Goal: Information Seeking & Learning: Check status

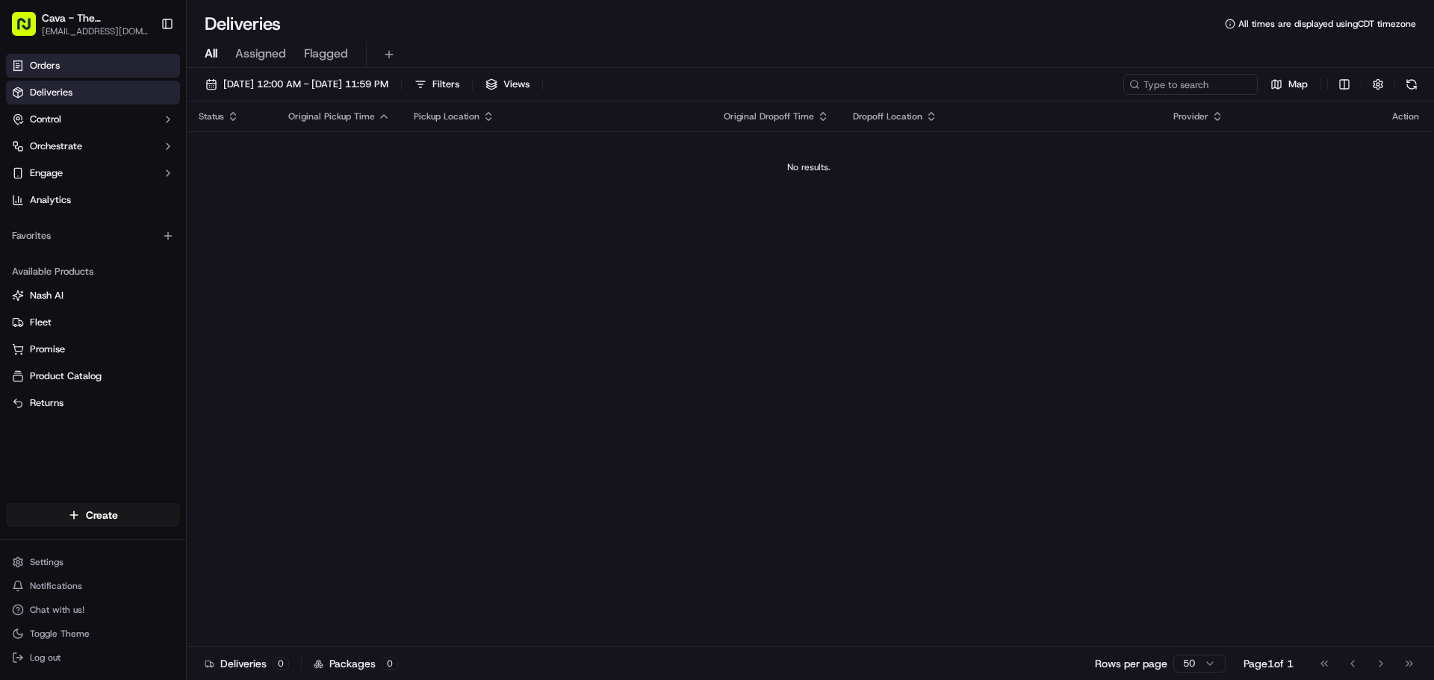
click at [84, 63] on link "Orders" at bounding box center [93, 66] width 174 height 24
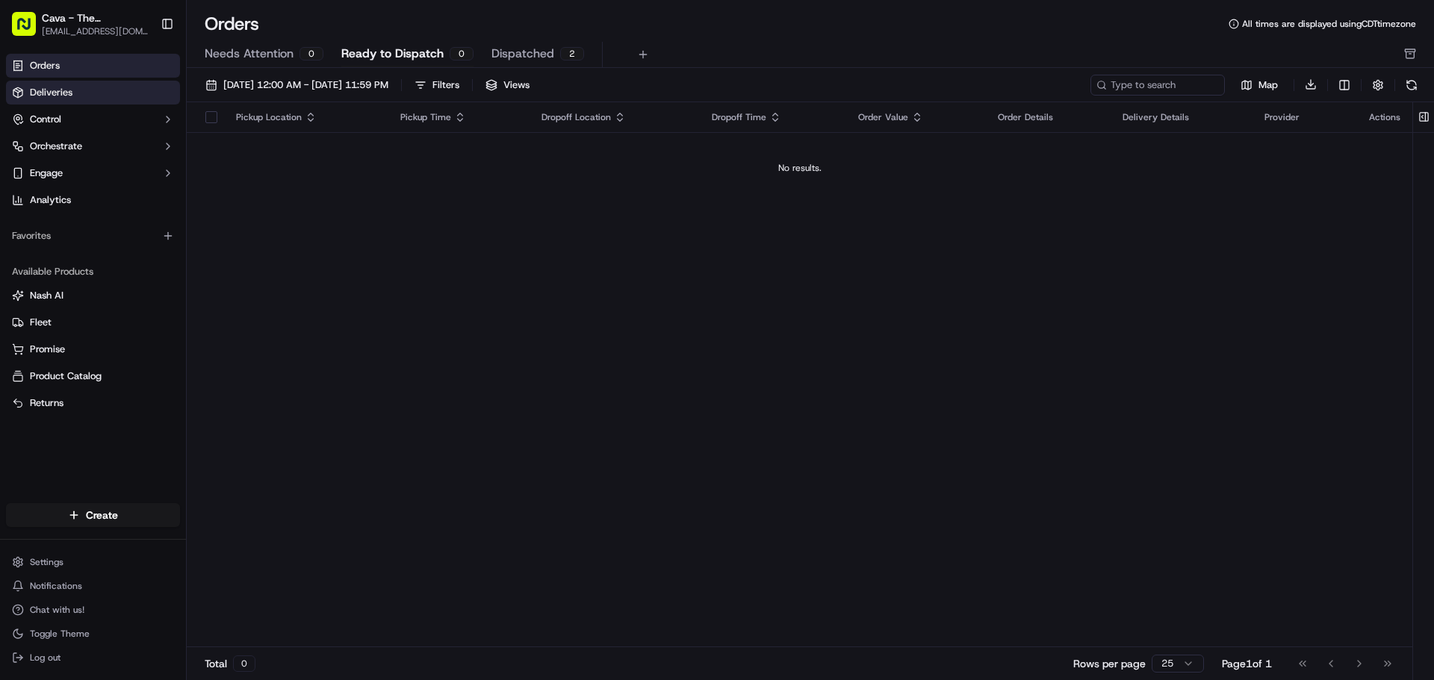
click at [96, 100] on link "Deliveries" at bounding box center [93, 93] width 174 height 24
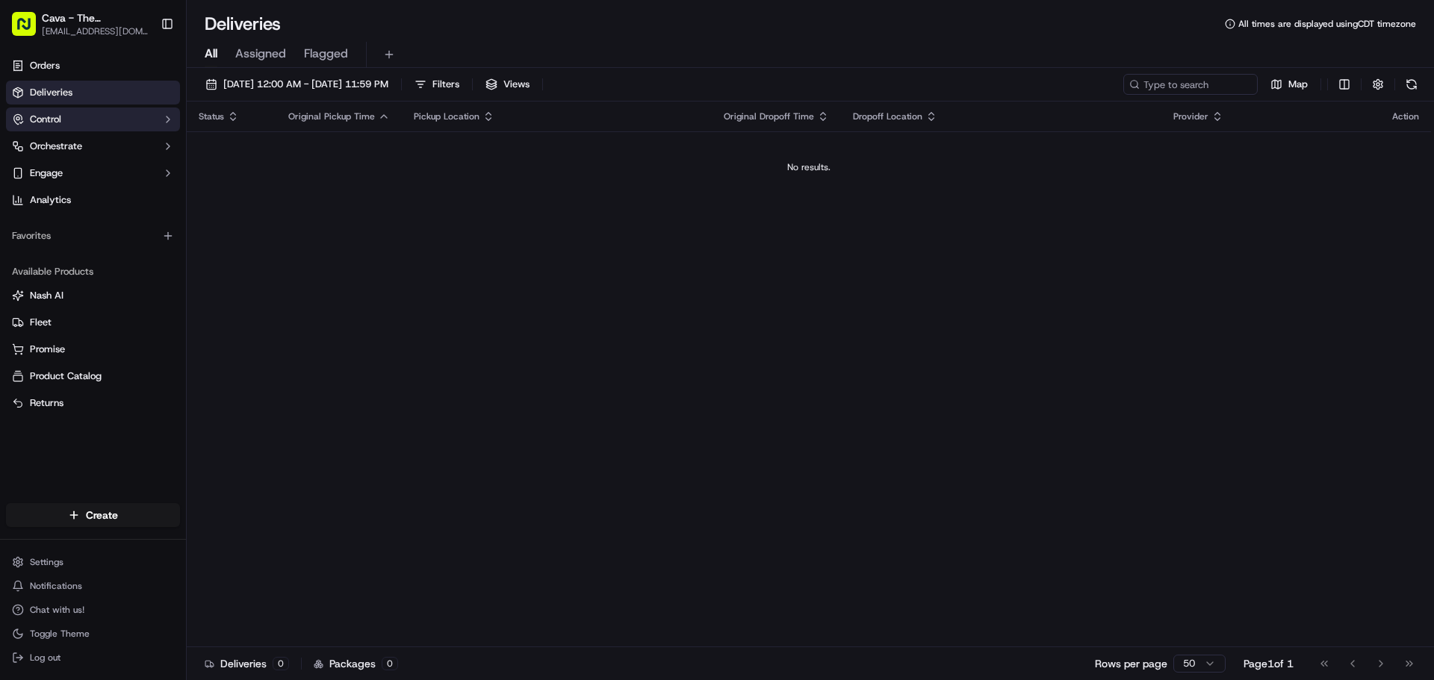
click at [117, 117] on button "Control" at bounding box center [93, 120] width 174 height 24
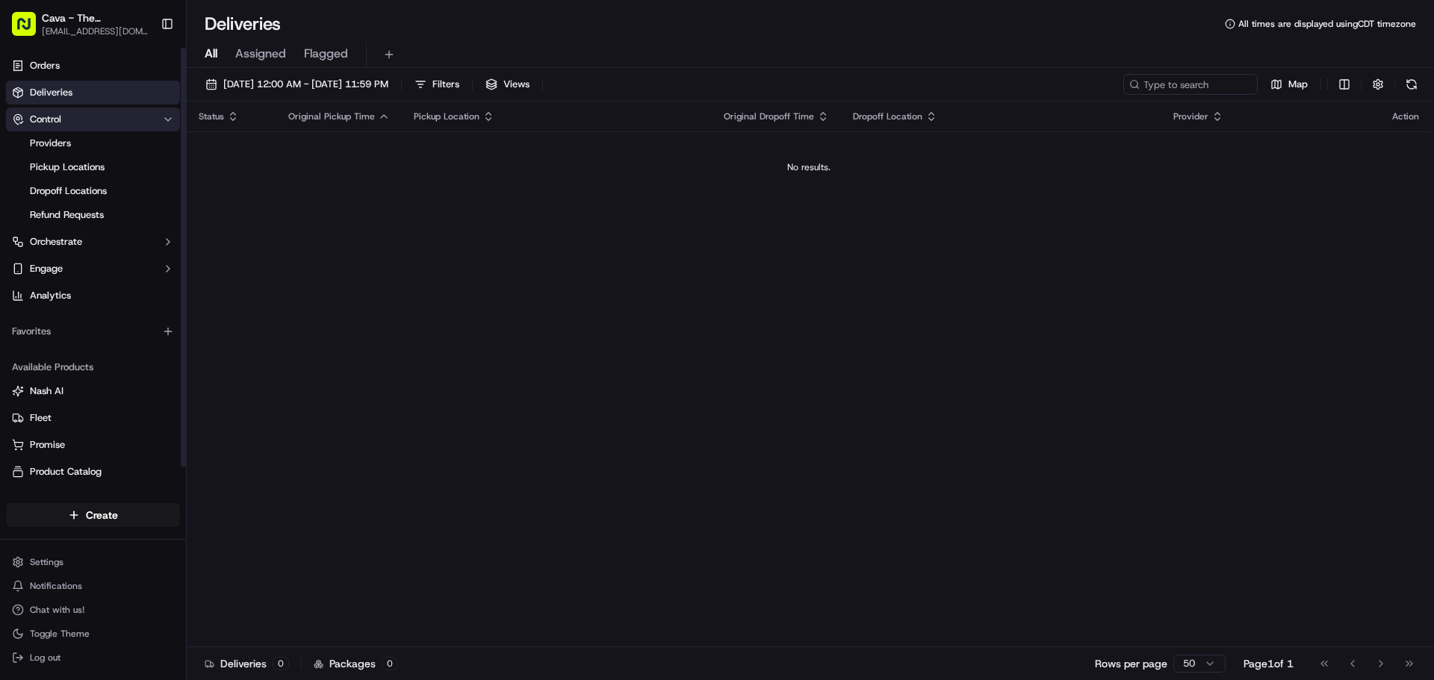
click at [117, 117] on button "Control" at bounding box center [93, 120] width 174 height 24
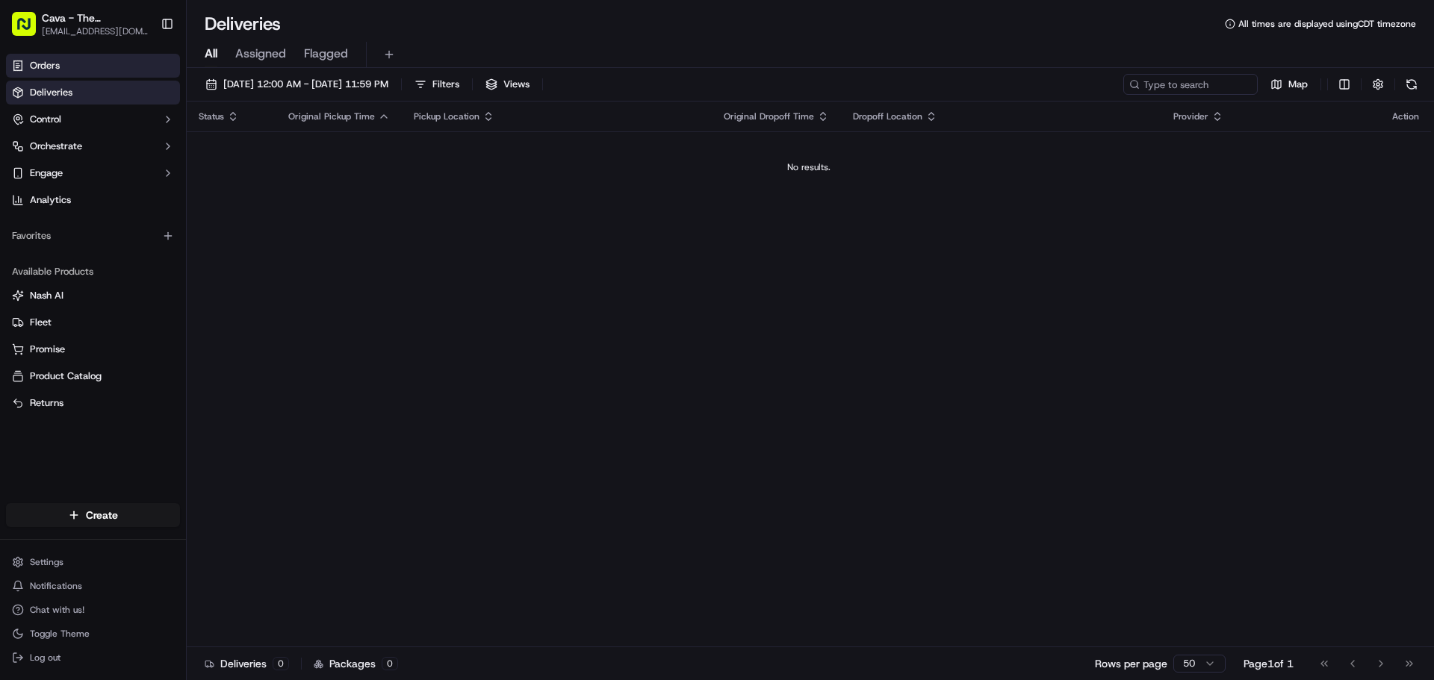
click at [104, 63] on link "Orders" at bounding box center [93, 66] width 174 height 24
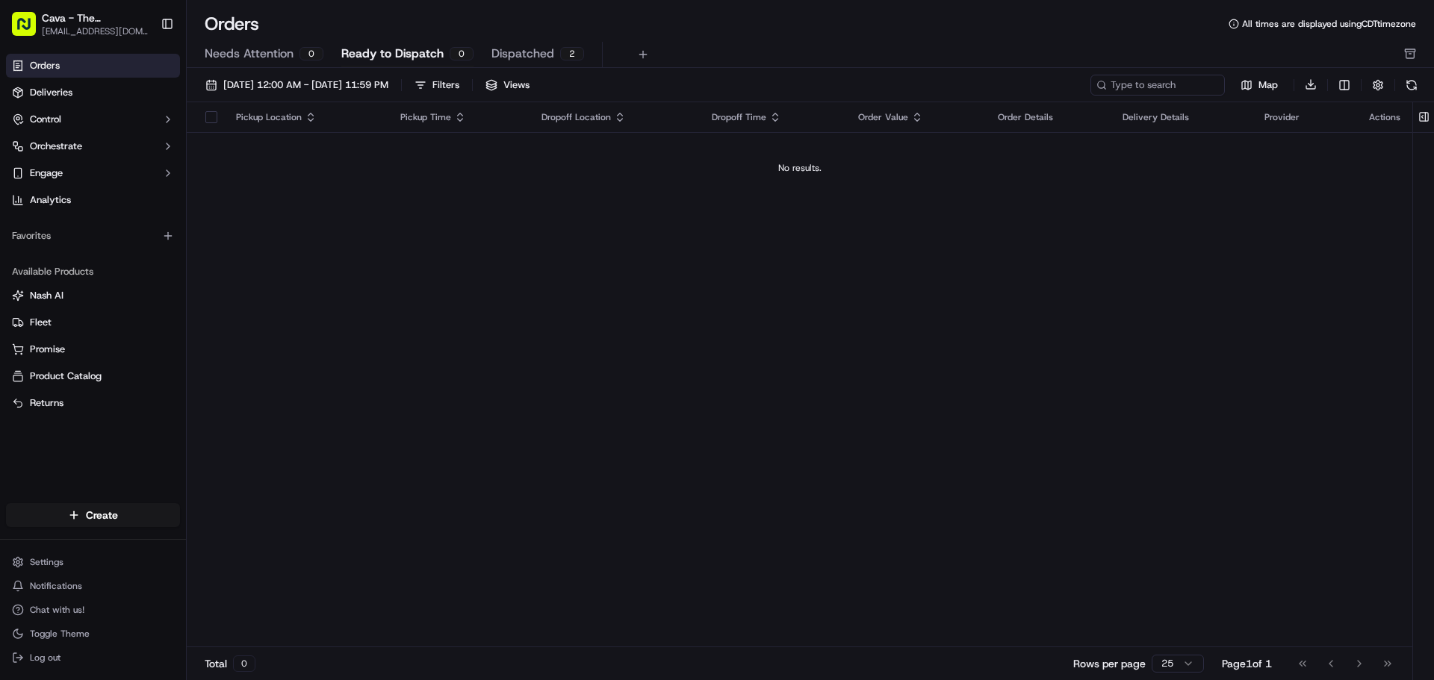
click at [781, 161] on td "No results." at bounding box center [800, 168] width 1226 height 72
click at [544, 43] on button "Dispatched 2" at bounding box center [537, 54] width 93 height 25
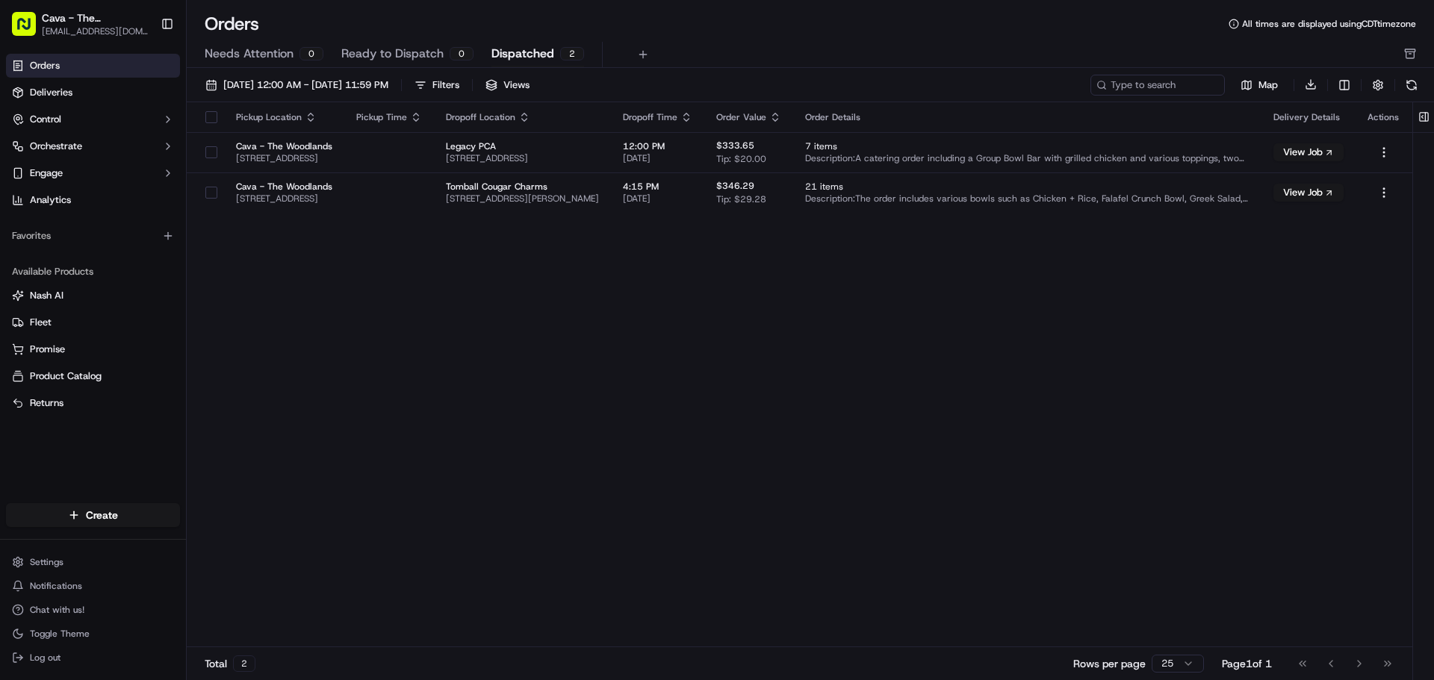
click at [407, 47] on span "Ready to Dispatch" at bounding box center [392, 54] width 102 height 18
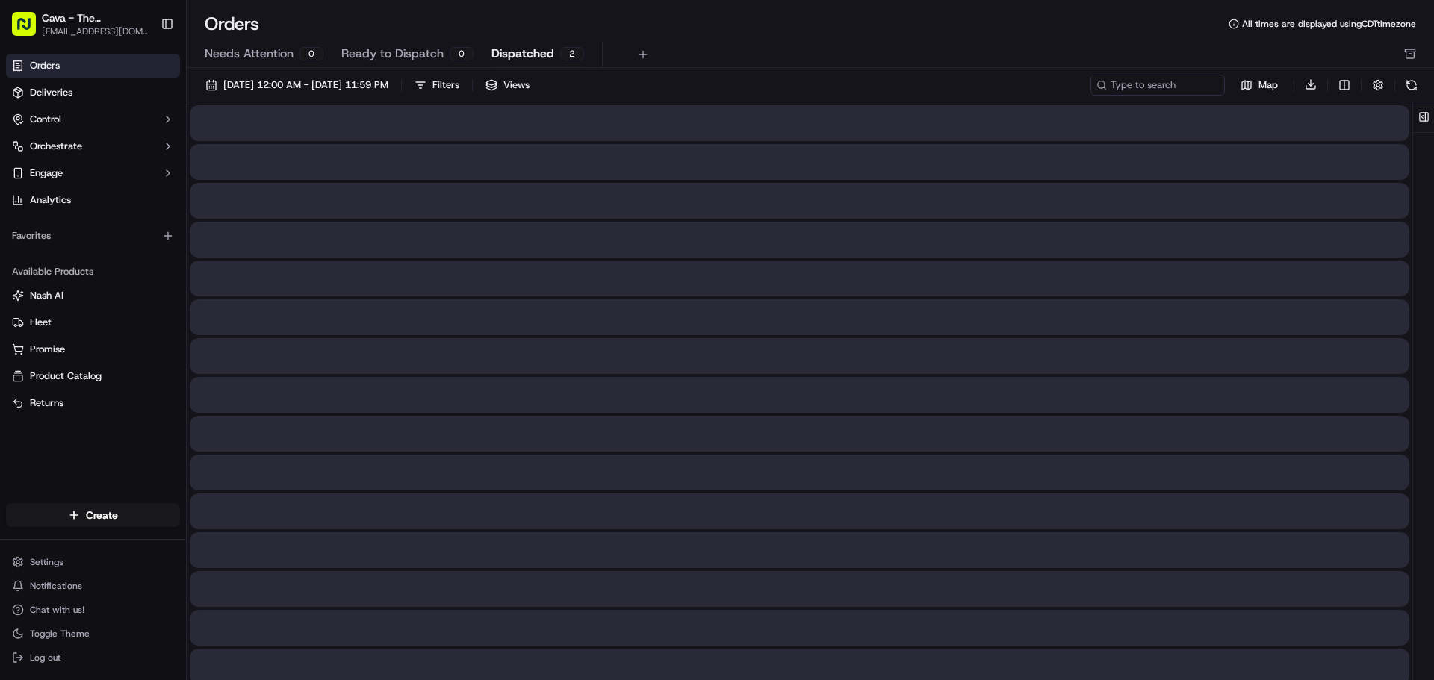
click at [551, 56] on button "Dispatched 2" at bounding box center [537, 54] width 93 height 25
click at [287, 63] on button "Needs Attention 0" at bounding box center [264, 54] width 119 height 25
click at [432, 49] on span "Ready to Dispatch" at bounding box center [392, 54] width 102 height 18
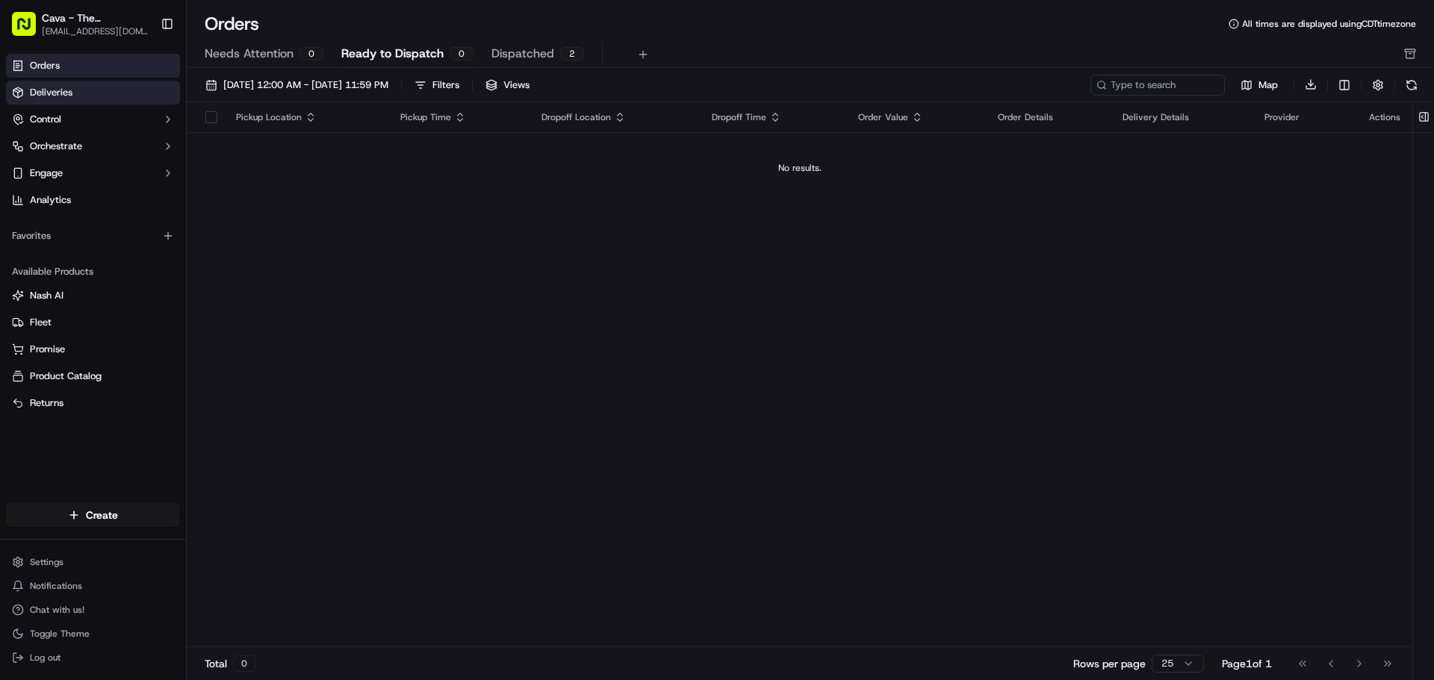
click at [80, 88] on link "Deliveries" at bounding box center [93, 93] width 174 height 24
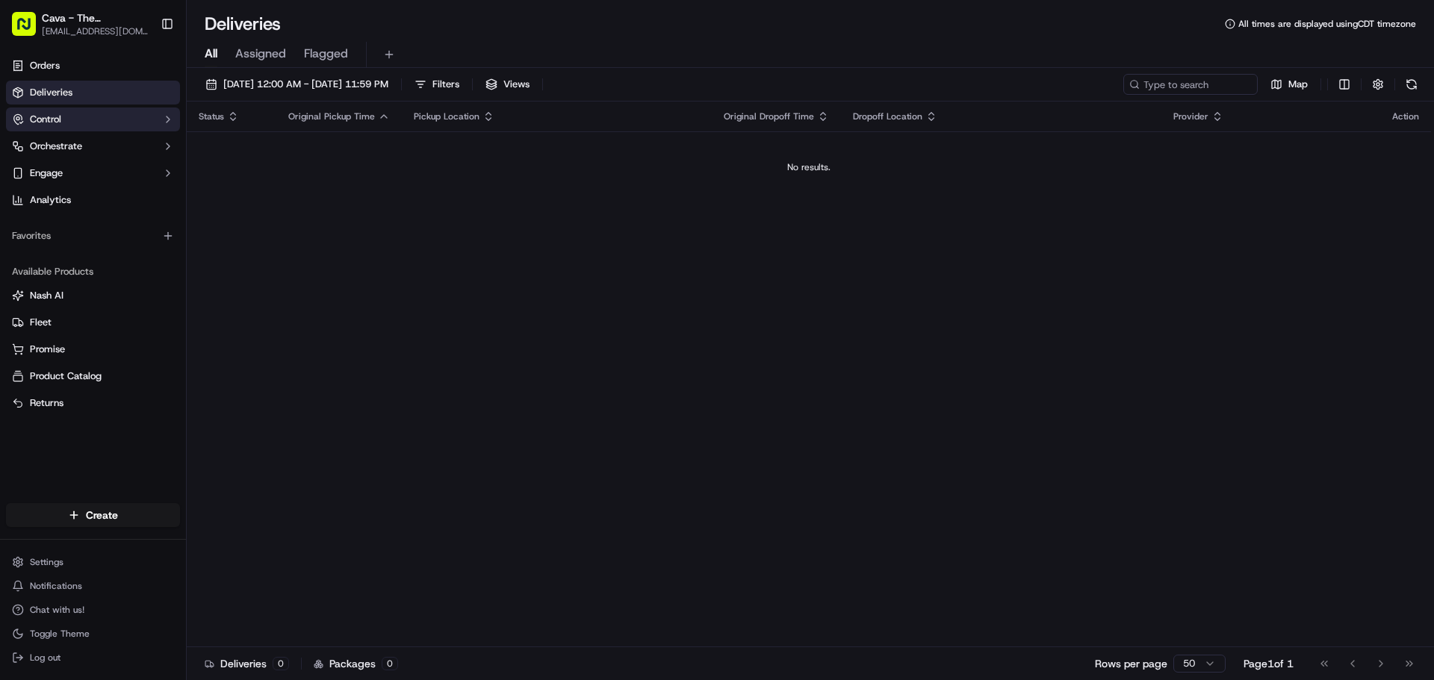
click at [114, 117] on button "Control" at bounding box center [93, 120] width 174 height 24
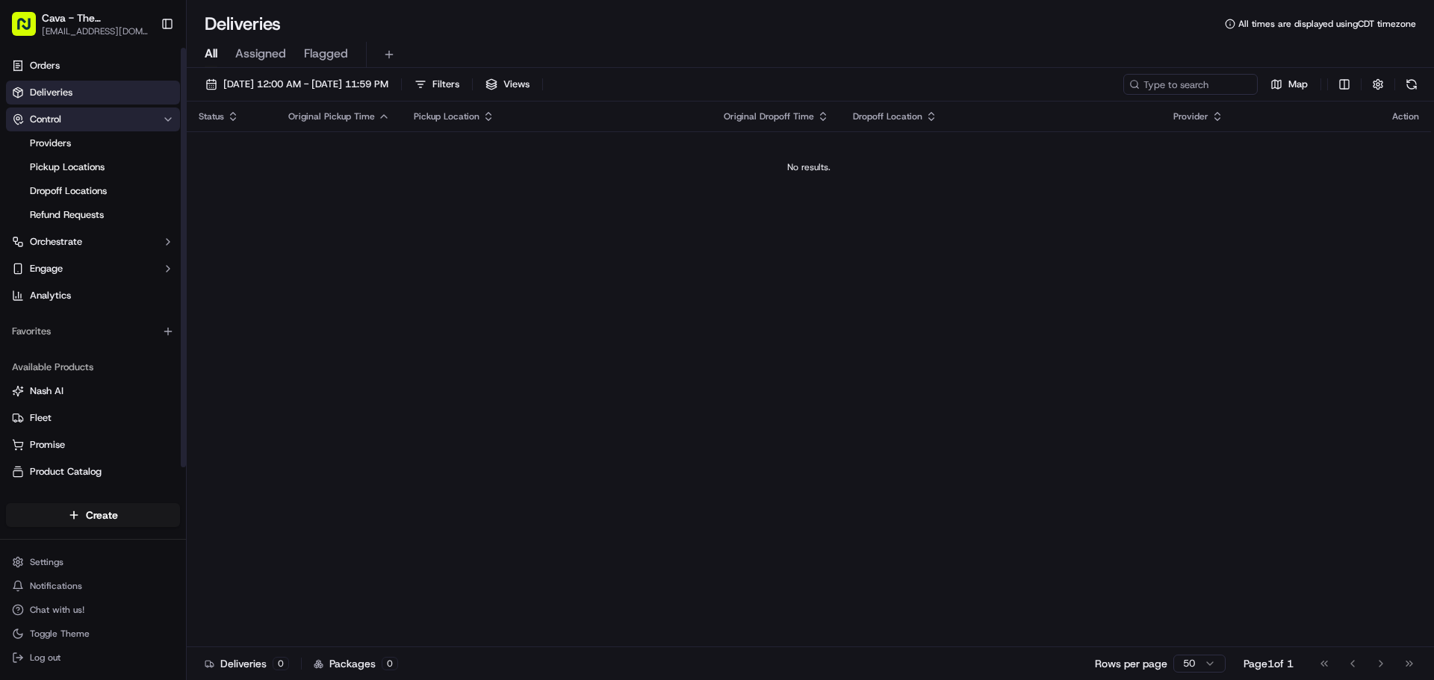
click at [114, 117] on button "Control" at bounding box center [93, 120] width 174 height 24
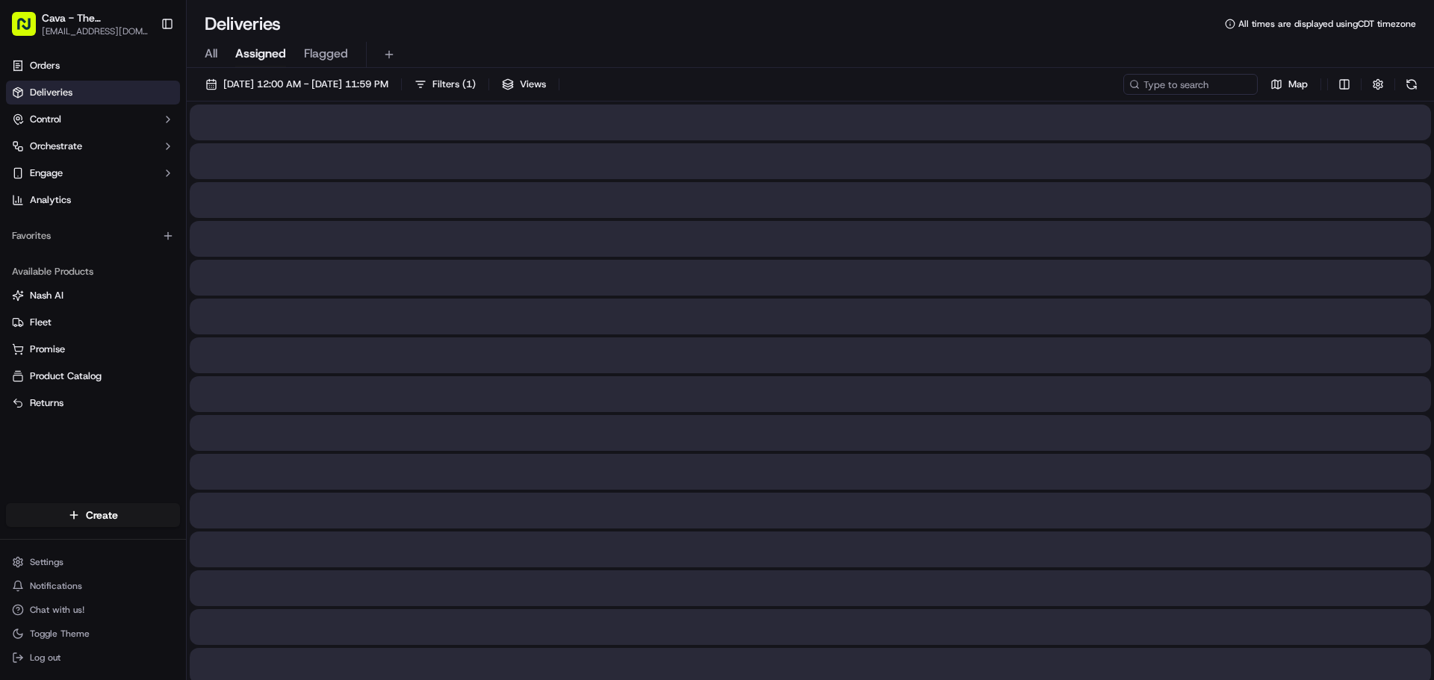
click at [258, 52] on span "Assigned" at bounding box center [260, 54] width 51 height 18
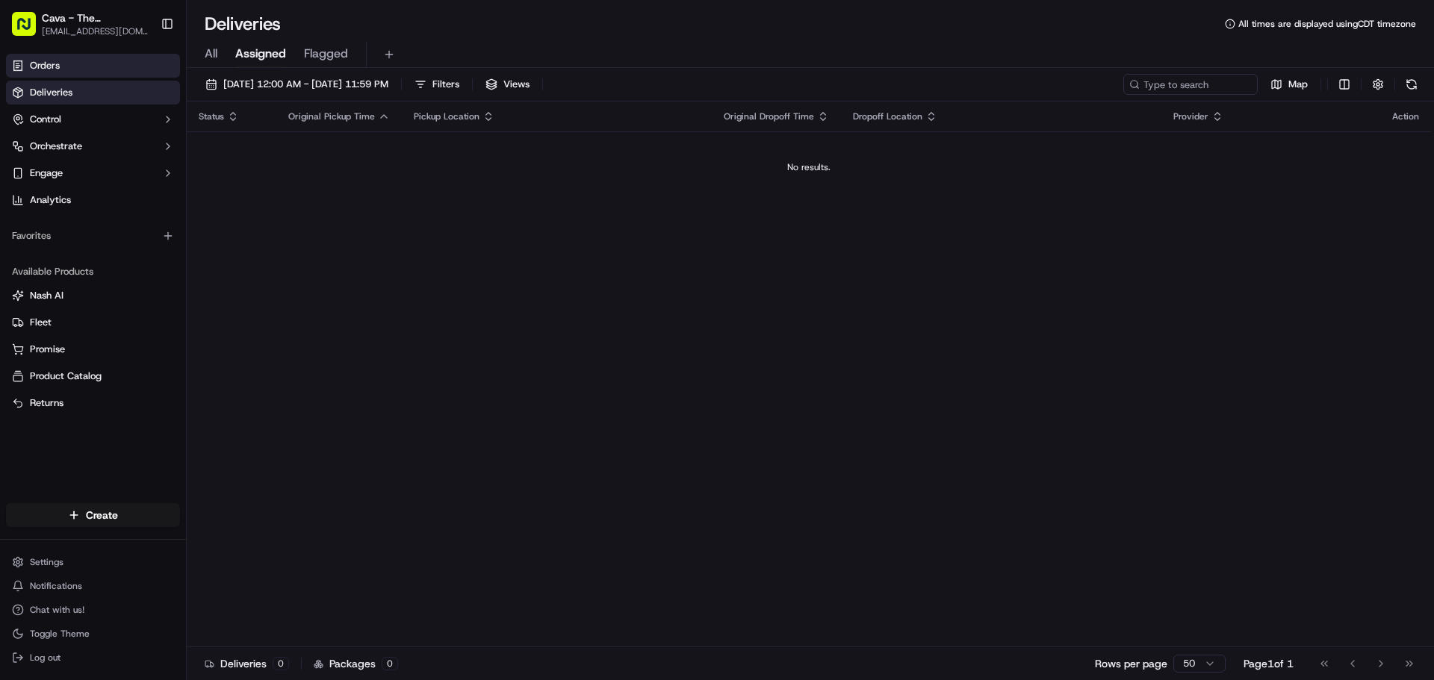
click at [90, 58] on link "Orders" at bounding box center [93, 66] width 174 height 24
